Goal: Task Accomplishment & Management: Use online tool/utility

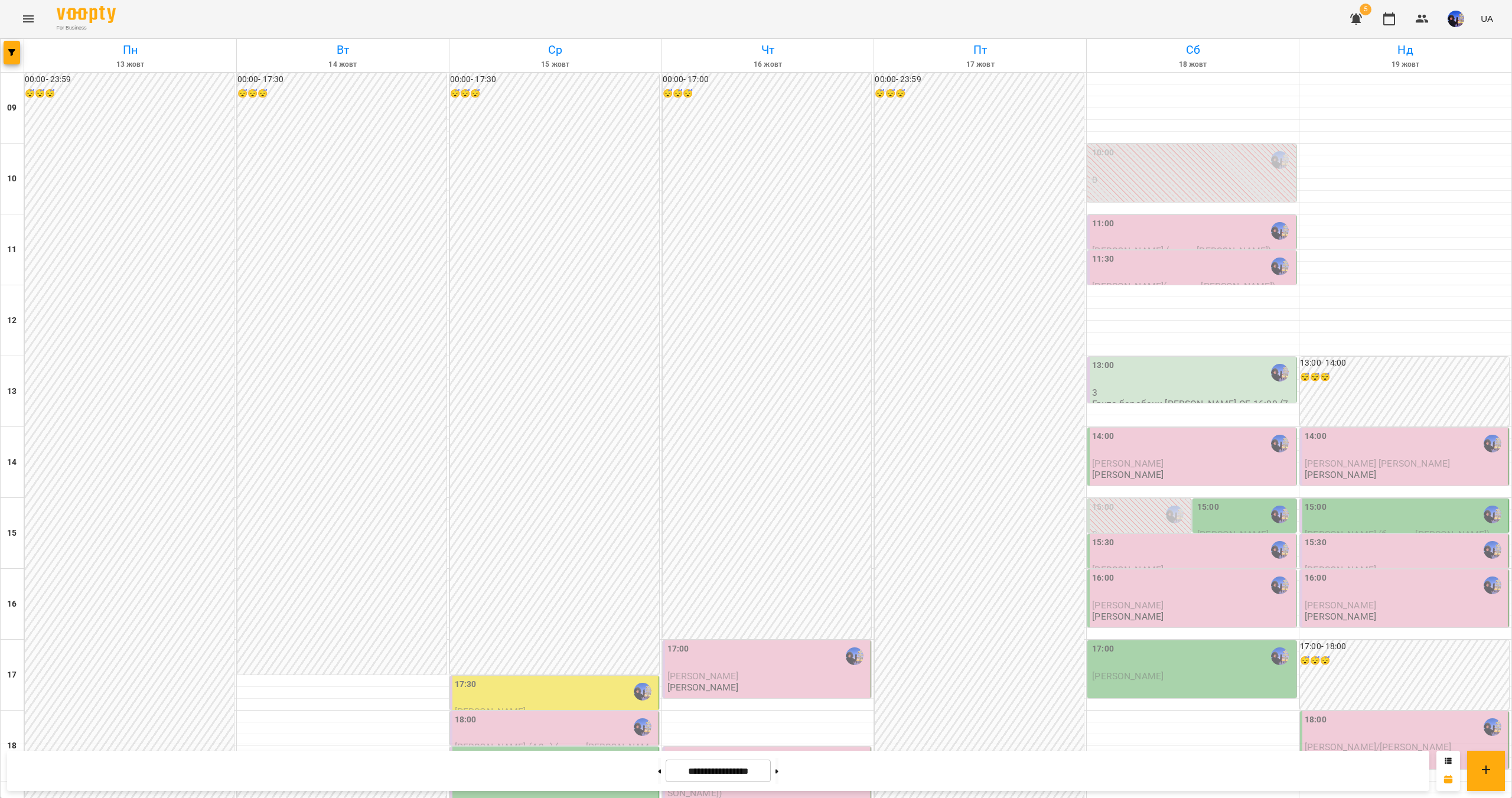
scroll to position [249, 0]
click at [1458, 23] on img "button" at bounding box center [1455, 19] width 16 height 16
click at [1178, 22] on div at bounding box center [756, 399] width 1512 height 798
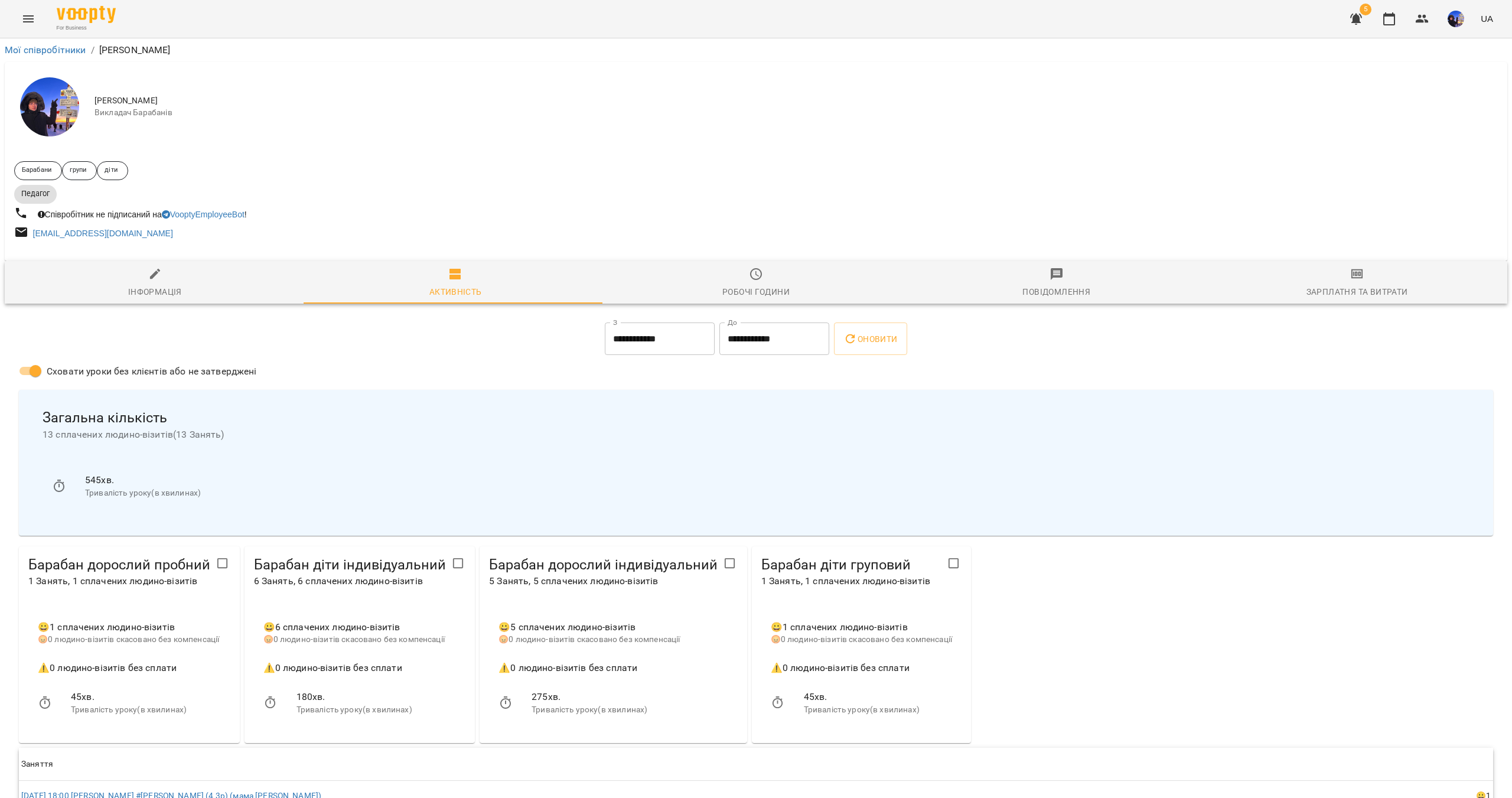
click at [1319, 290] on div "Зарплатня та Витрати" at bounding box center [1357, 292] width 101 height 14
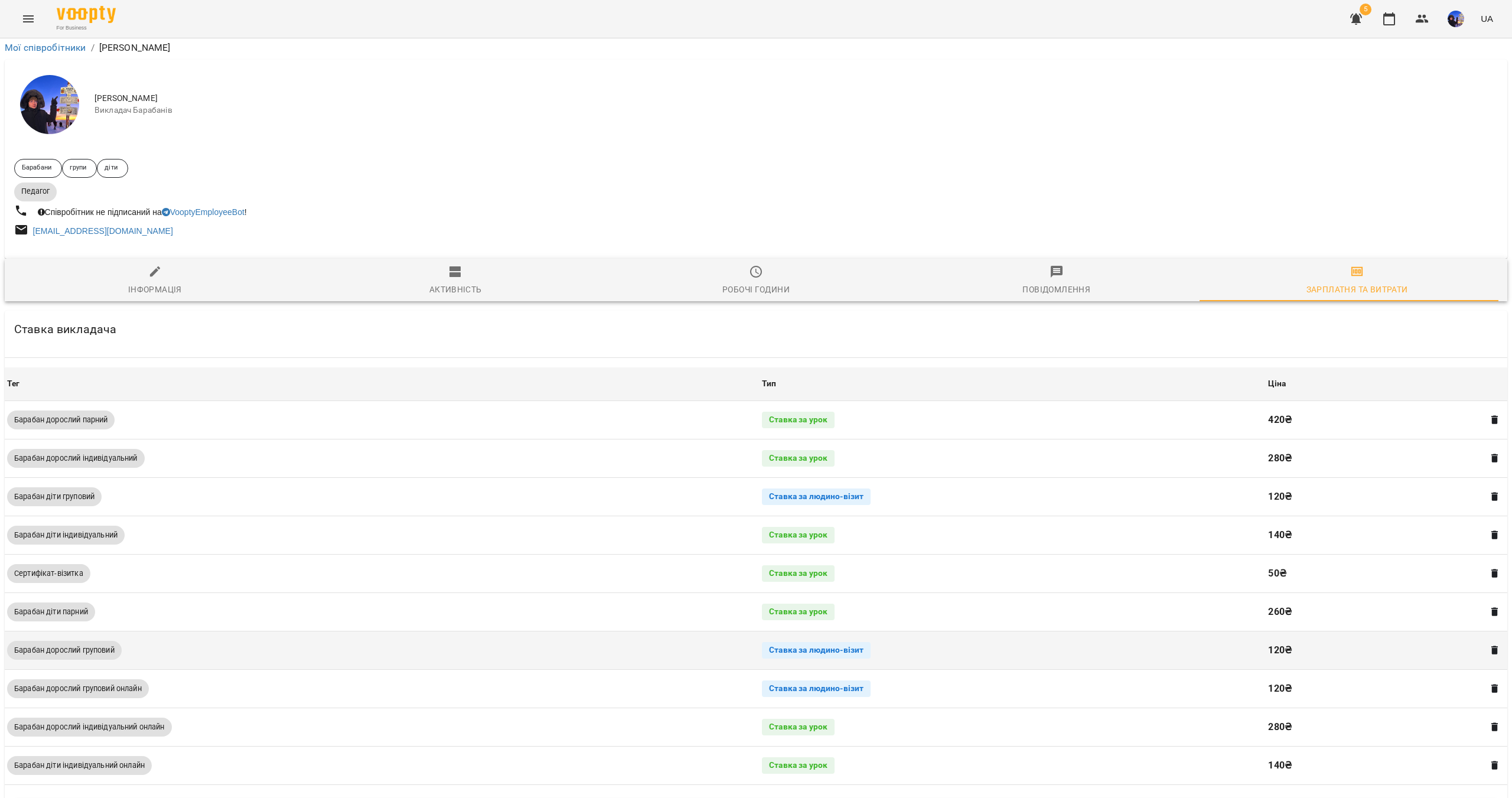
scroll to position [225, 0]
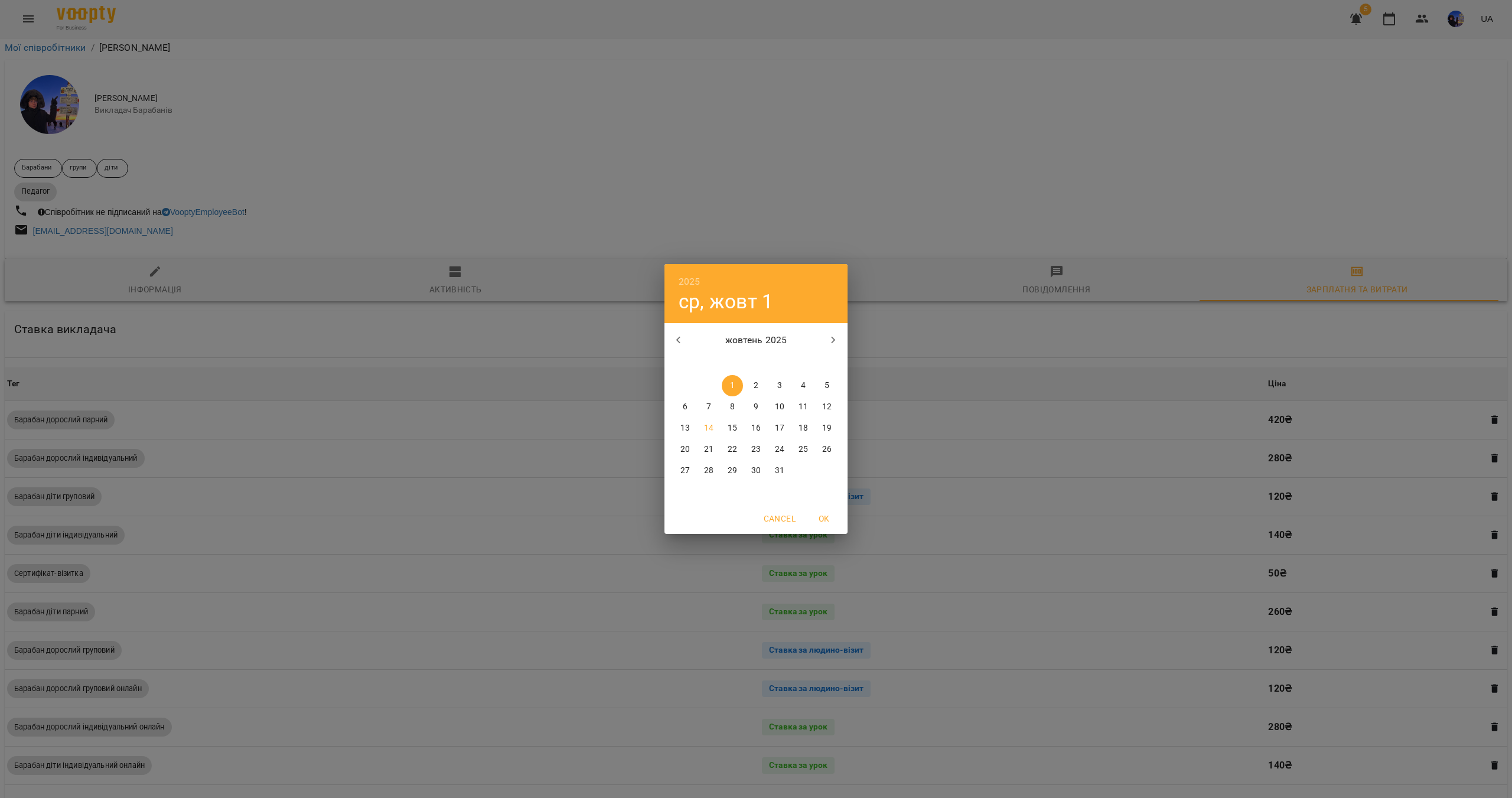
click at [759, 652] on div "2025 ср, жовт 1 жовтень 2025 пн вт ср чт пт сб нд 29 30 1 2 3 4 5 6 7 8 9 10 11…" at bounding box center [756, 399] width 1512 height 798
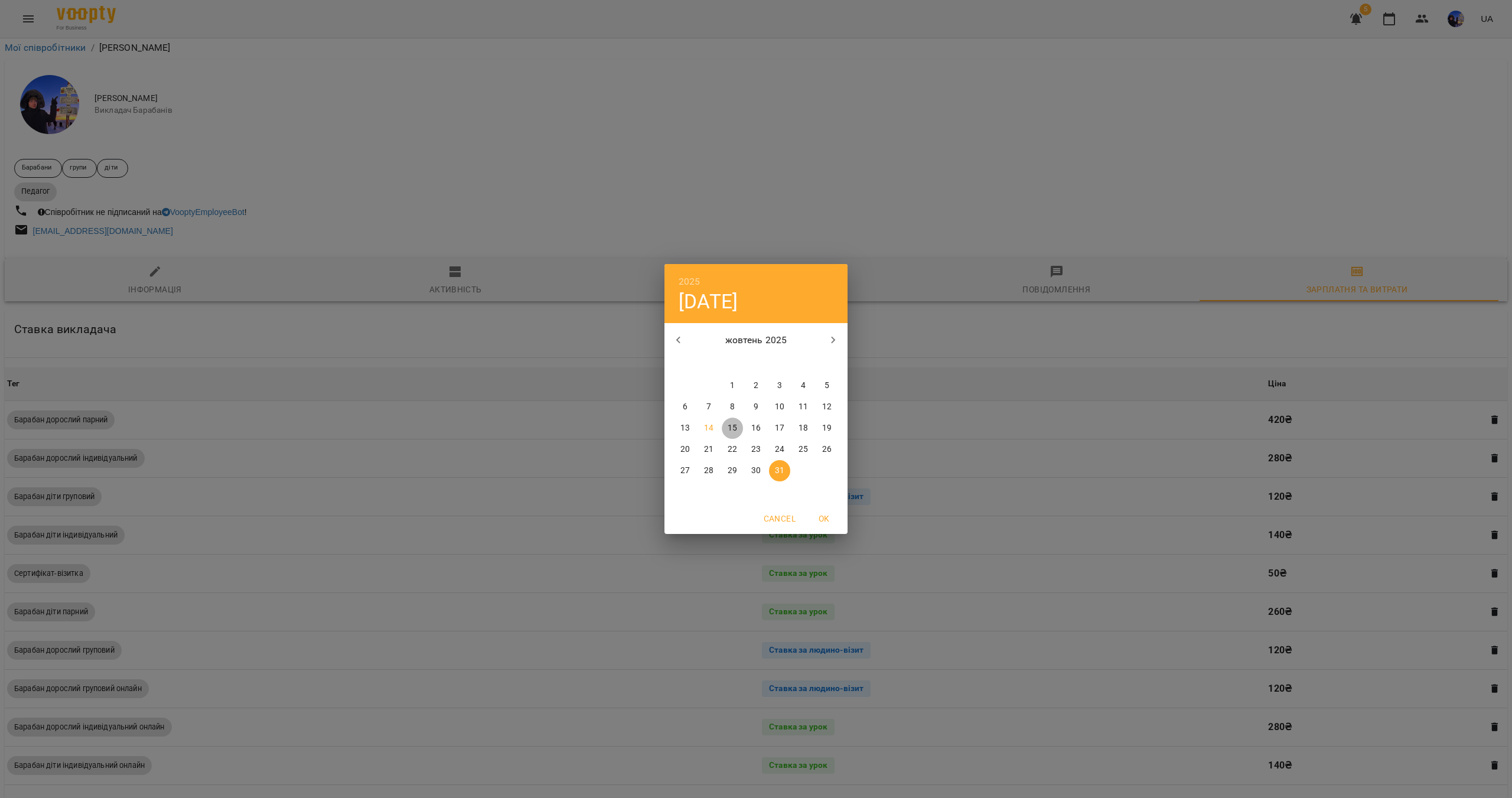
click at [740, 426] on span "15" at bounding box center [732, 428] width 21 height 12
type input "**********"
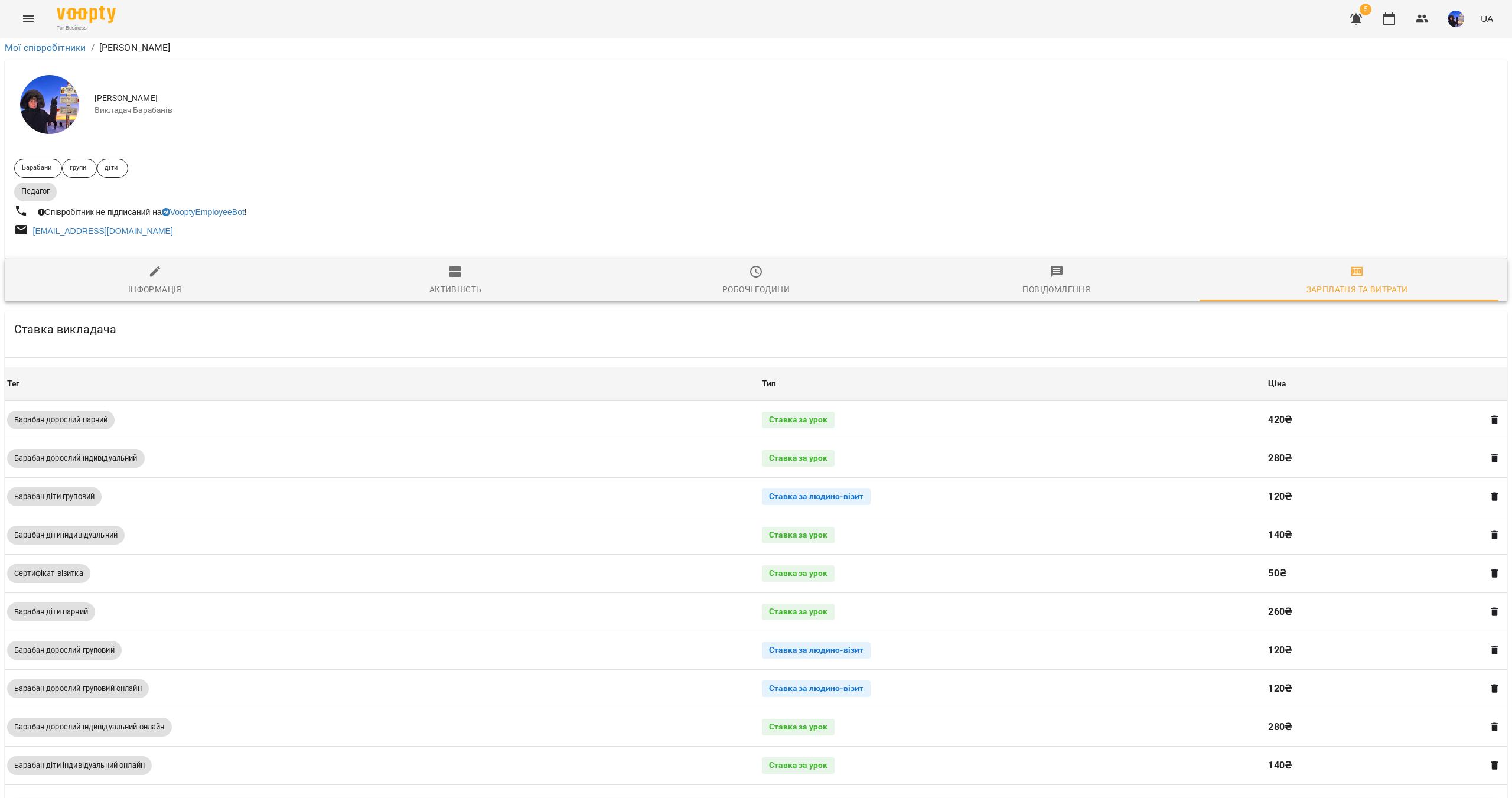
click at [867, 798] on span "Розрахувати ЗП" at bounding box center [756, 810] width 1465 height 14
